Goal: Task Accomplishment & Management: Manage account settings

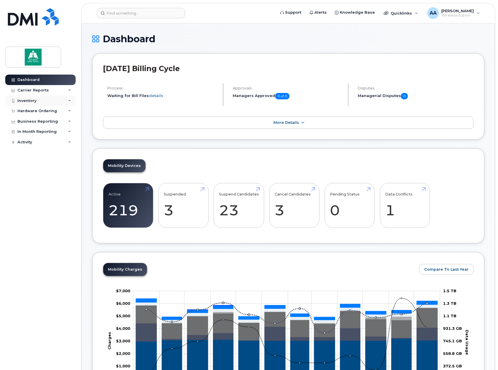
click at [51, 102] on div "Inventory" at bounding box center [40, 100] width 70 height 10
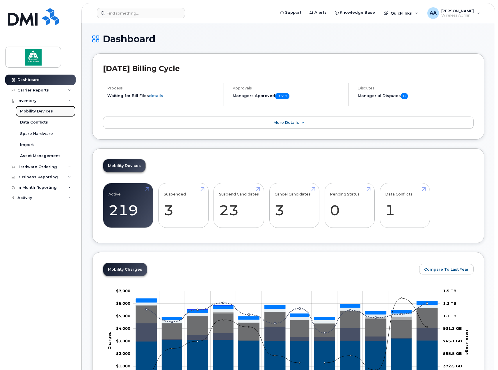
click at [45, 110] on div "Mobility Devices" at bounding box center [36, 111] width 33 height 5
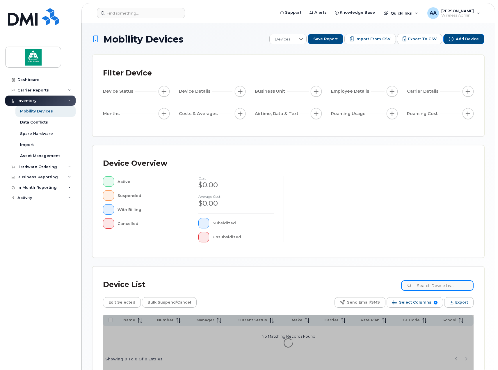
click at [432, 284] on input at bounding box center [437, 285] width 72 height 10
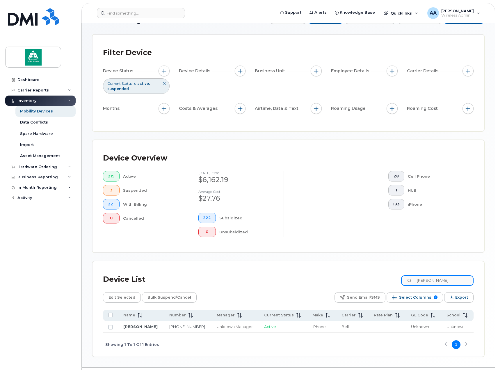
scroll to position [29, 0]
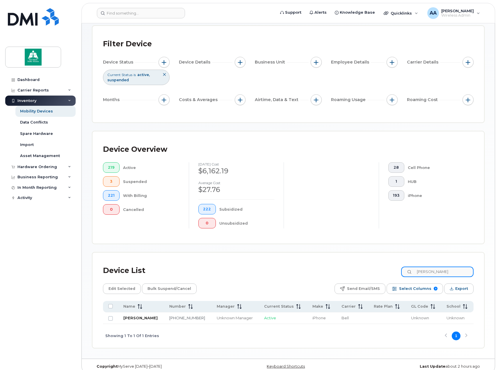
type input "jason"
click at [127, 317] on link "[PERSON_NAME]" at bounding box center [140, 317] width 34 height 5
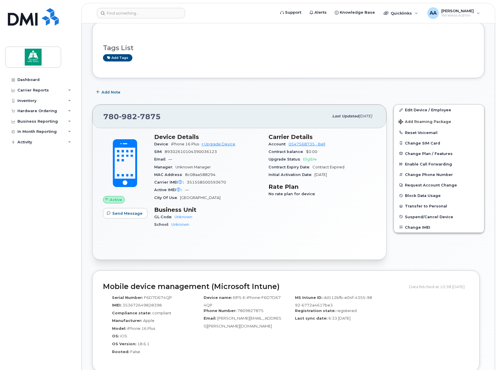
scroll to position [31, 0]
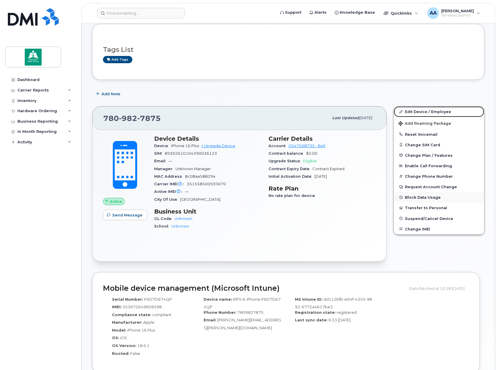
drag, startPoint x: 434, startPoint y: 111, endPoint x: 394, endPoint y: 198, distance: 95.9
click at [434, 111] on link "Edit Device / Employee" at bounding box center [439, 111] width 90 height 10
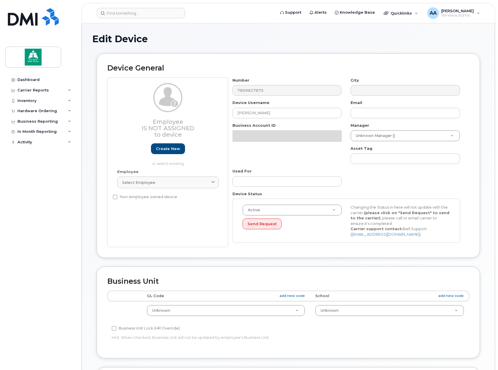
select select "10109119"
select select "10109120"
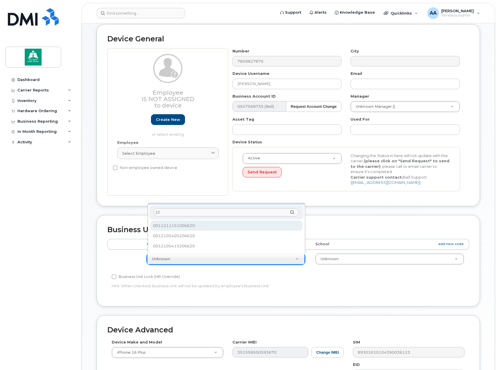
type input "1"
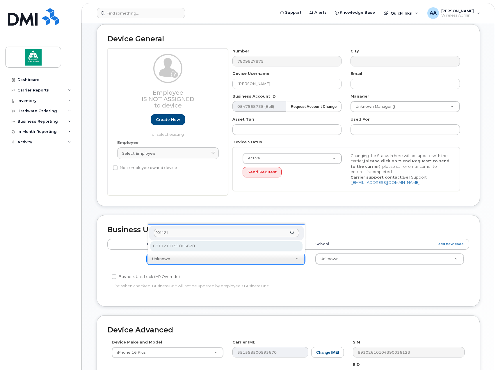
type input "001121"
select select "10109174"
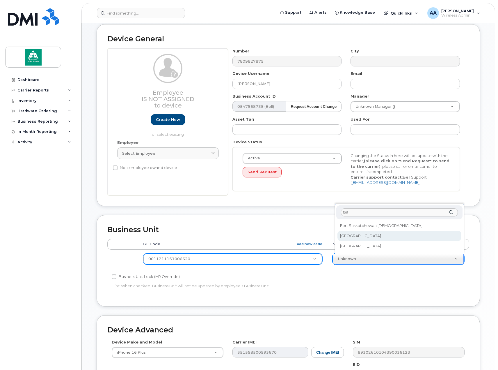
type input "fort"
select select "10109233"
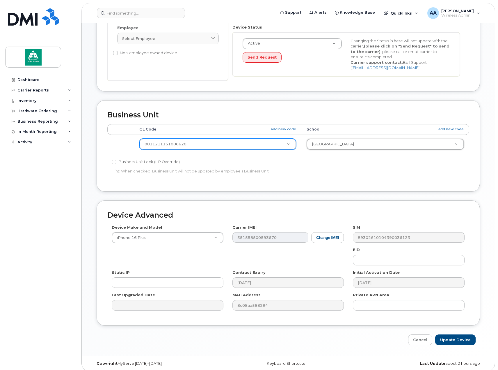
scroll to position [148, 0]
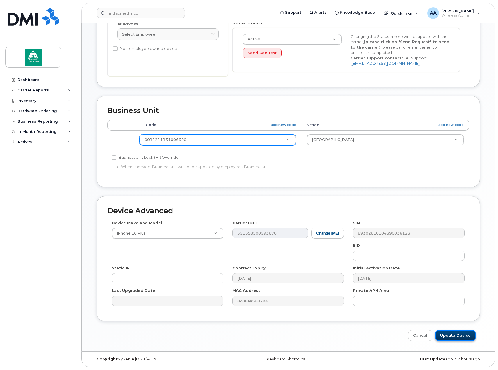
click at [463, 334] on input "Update Device" at bounding box center [455, 335] width 40 height 11
type input "Saving..."
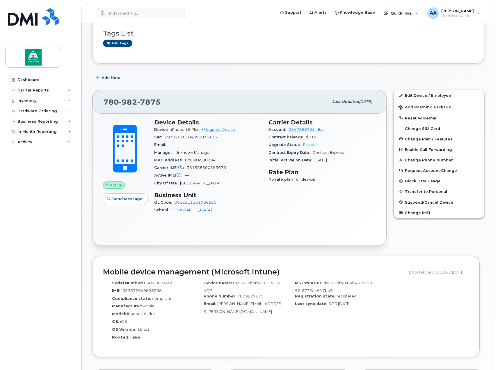
scroll to position [29, 0]
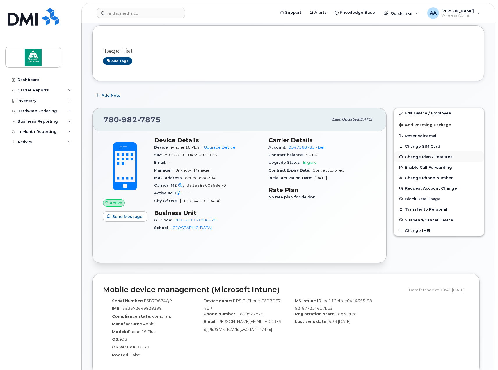
click at [416, 160] on button "Change Plan / Features" at bounding box center [439, 156] width 90 height 10
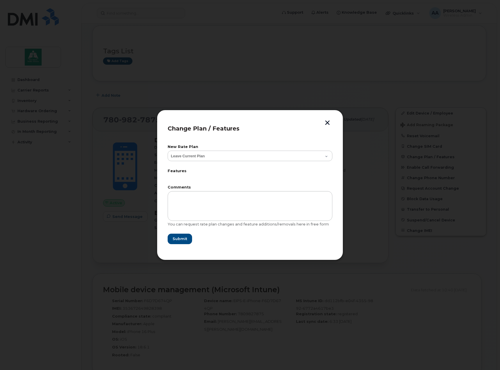
click at [329, 123] on button "button" at bounding box center [327, 123] width 9 height 6
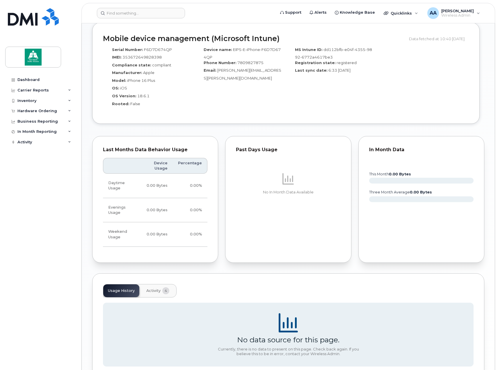
scroll to position [322, 0]
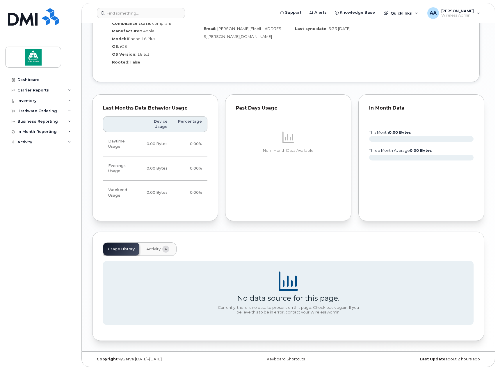
click at [152, 252] on button "Activity 4" at bounding box center [158, 248] width 32 height 13
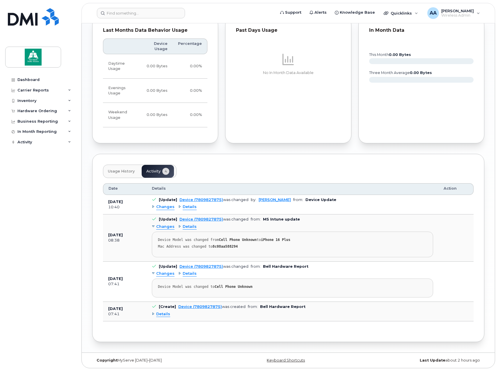
scroll to position [400, 0]
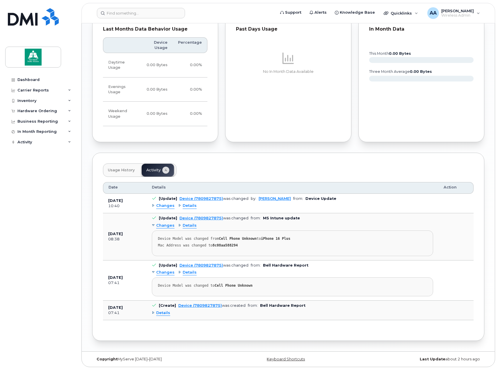
click at [154, 312] on div "Details" at bounding box center [161, 313] width 18 height 6
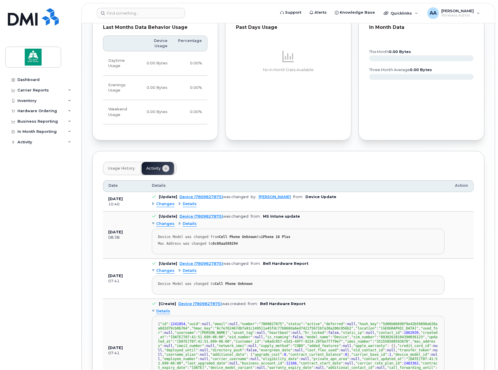
scroll to position [373, 0]
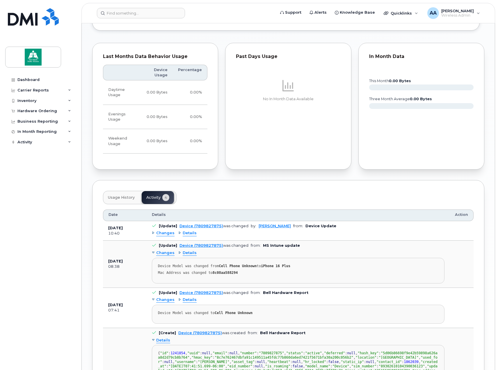
click at [153, 232] on div "Changes" at bounding box center [163, 233] width 23 height 6
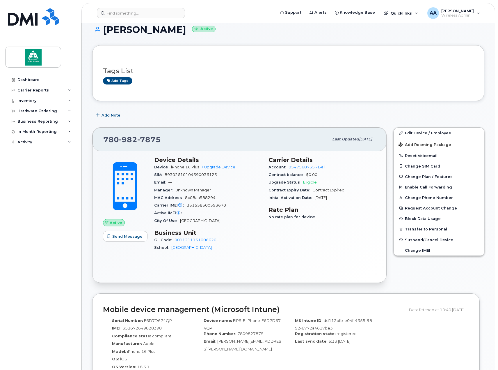
scroll to position [0, 0]
